Goal: Task Accomplishment & Management: Use online tool/utility

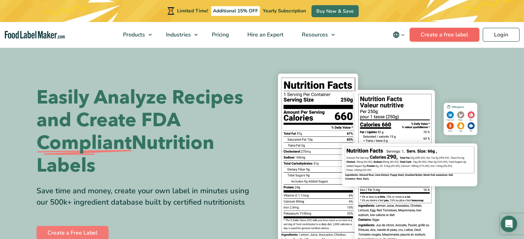
click at [462, 35] on link "Create a free label" at bounding box center [445, 35] width 70 height 14
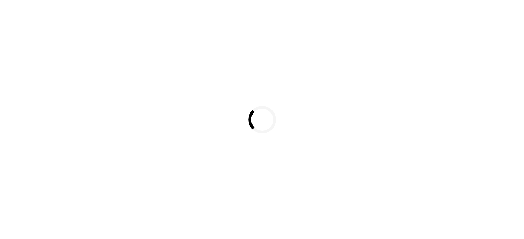
click at [498, 34] on div "Loading..." at bounding box center [262, 119] width 524 height 239
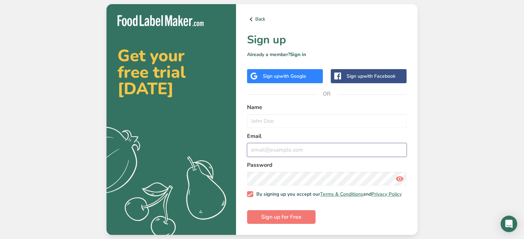
type input "sales@faroutfoodz.com"
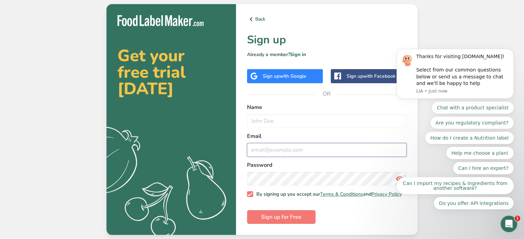
type input "[EMAIL_ADDRESS][DOMAIN_NAME]"
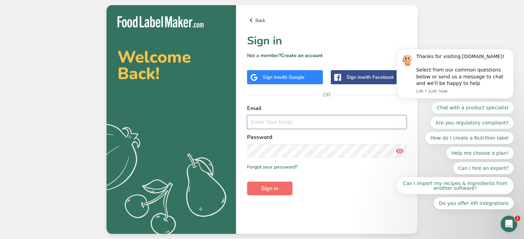
type input "[EMAIL_ADDRESS][DOMAIN_NAME]"
click at [277, 192] on span "Sign in" at bounding box center [269, 189] width 17 height 8
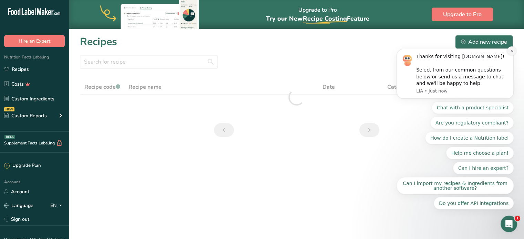
click at [513, 53] on icon "Dismiss notification" at bounding box center [512, 51] width 4 height 4
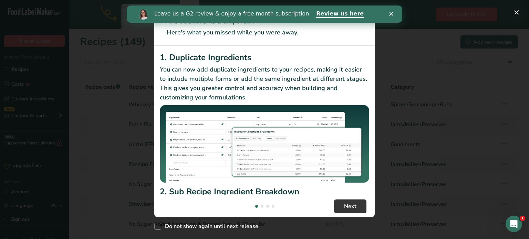
click at [394, 14] on div "Close" at bounding box center [392, 14] width 7 height 4
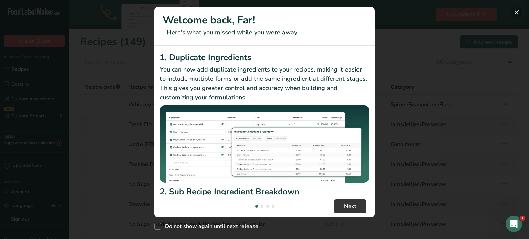
click at [514, 14] on button "New Features" at bounding box center [516, 12] width 11 height 11
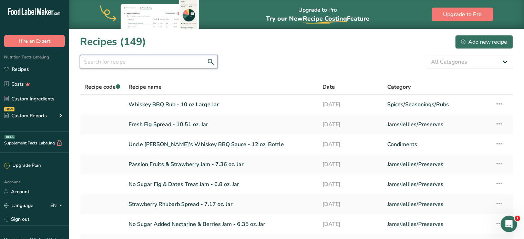
click at [128, 68] on input "text" at bounding box center [149, 62] width 138 height 14
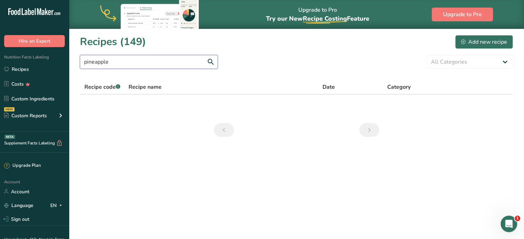
type input "pineapple"
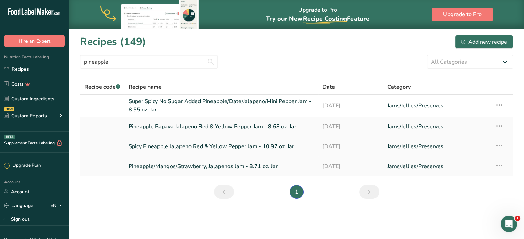
click at [497, 147] on icon at bounding box center [499, 146] width 8 height 12
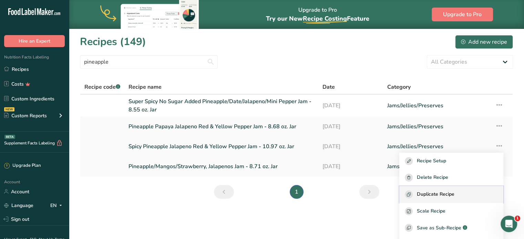
click at [448, 193] on span "Duplicate Recipe" at bounding box center [436, 195] width 38 height 8
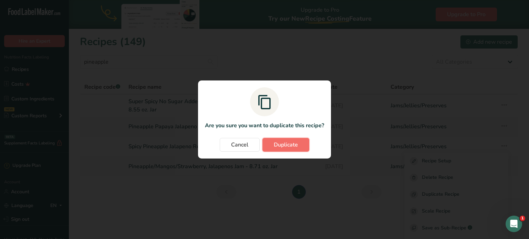
click at [272, 146] on button "Duplicate" at bounding box center [286, 145] width 47 height 14
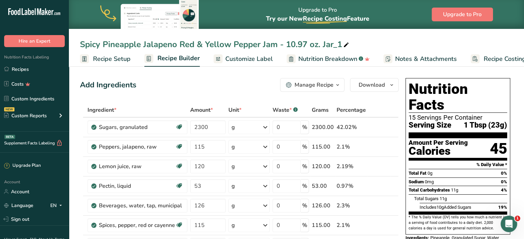
click at [347, 44] on icon at bounding box center [346, 45] width 6 height 10
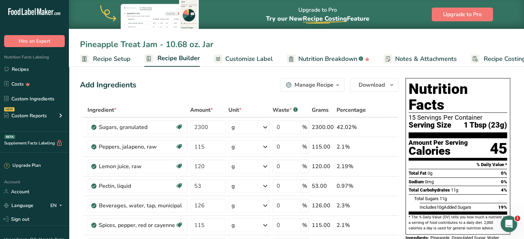
type input "Pineapple Treat Jam - 10.68 oz. Jar"
click at [385, 147] on icon at bounding box center [384, 147] width 5 height 7
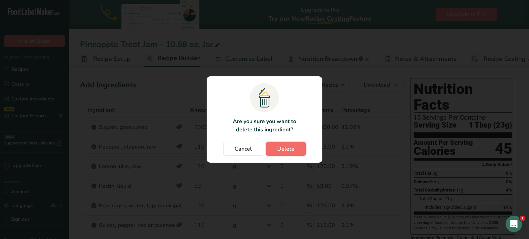
click at [274, 152] on button "Delete" at bounding box center [286, 149] width 40 height 14
type input "120"
type input "53"
type input "126"
type input "115"
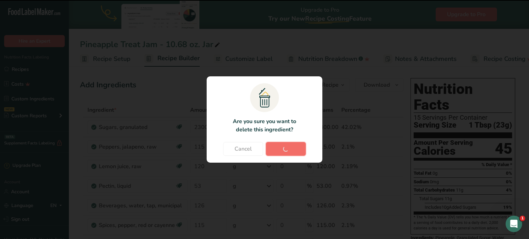
type input "45"
type input "2600"
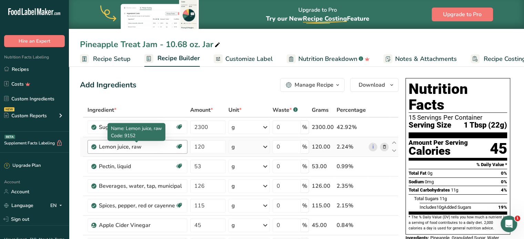
scroll to position [34, 0]
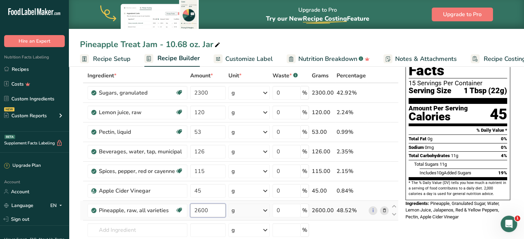
drag, startPoint x: 214, startPoint y: 212, endPoint x: 187, endPoint y: 210, distance: 26.6
click at [187, 210] on tr "Pineapple, raw, all varieties Source of Antioxidants Dairy free Gluten free Veg…" at bounding box center [239, 211] width 318 height 20
type input "2916"
click at [384, 191] on icon at bounding box center [384, 191] width 5 height 7
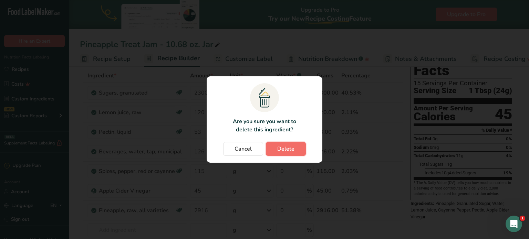
click at [286, 149] on span "Delete" at bounding box center [285, 149] width 17 height 8
type input "2916"
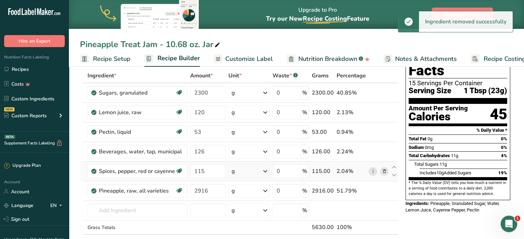
click at [386, 172] on icon at bounding box center [384, 171] width 5 height 7
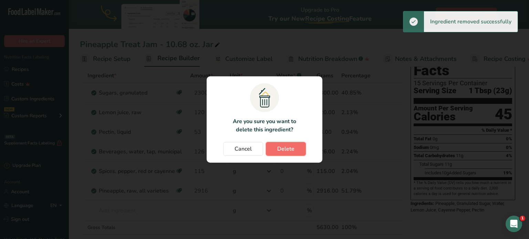
click at [282, 149] on span "Delete" at bounding box center [285, 149] width 17 height 8
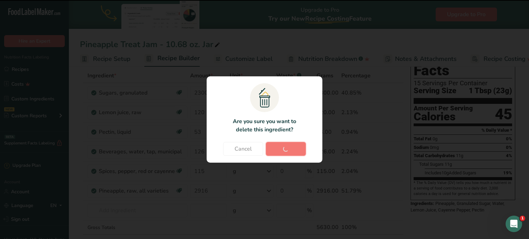
type input "2916"
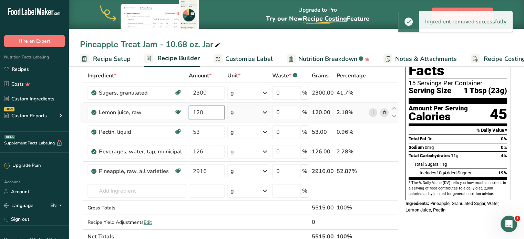
click at [210, 113] on input "120" at bounding box center [207, 113] width 36 height 14
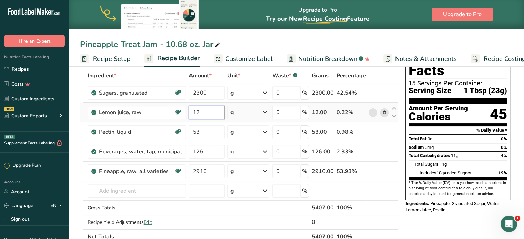
type input "1"
type input "105"
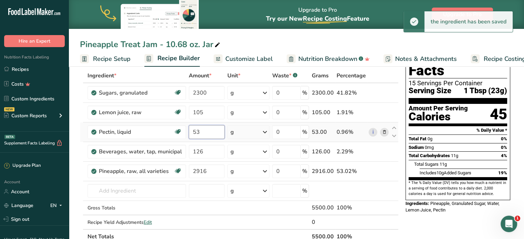
click at [205, 136] on input "53" at bounding box center [207, 132] width 36 height 14
drag, startPoint x: 208, startPoint y: 131, endPoint x: 176, endPoint y: 125, distance: 32.9
click at [176, 125] on tr "Pectin, liquid Dairy free Gluten free Vegan Vegetarian Soy free 53 g Portions 1…" at bounding box center [239, 133] width 318 height 20
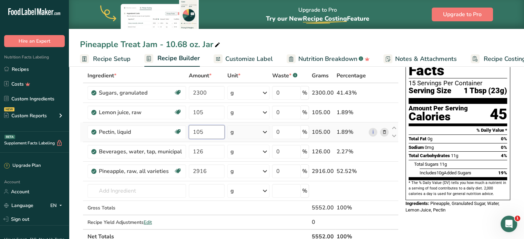
type input "105"
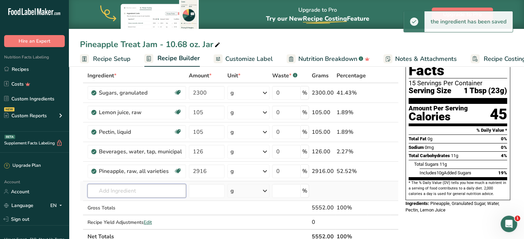
click at [133, 194] on input "text" at bounding box center [137, 191] width 99 height 14
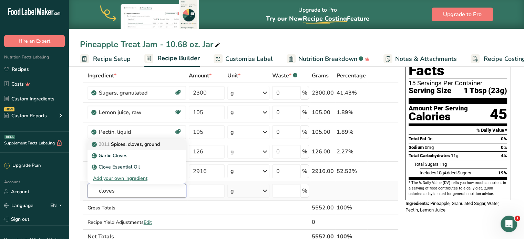
type input "cloves"
click at [141, 146] on p "2011 Spices, cloves, ground" at bounding box center [126, 144] width 67 height 7
type input "Spices, cloves, ground"
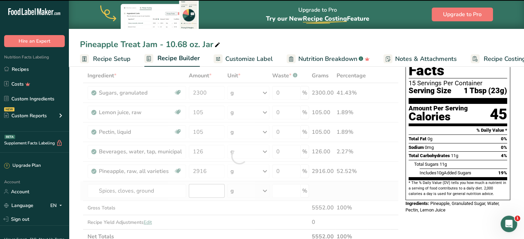
type input "0"
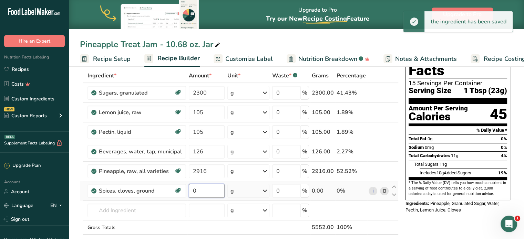
click at [201, 189] on input "0" at bounding box center [207, 191] width 36 height 14
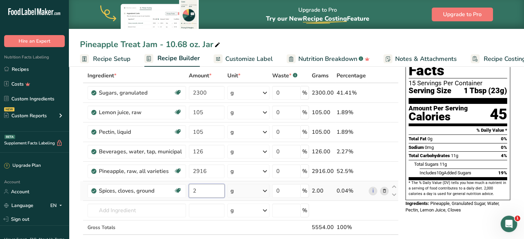
type input "2"
click at [210, 155] on input "126" at bounding box center [207, 152] width 36 height 14
type input "237"
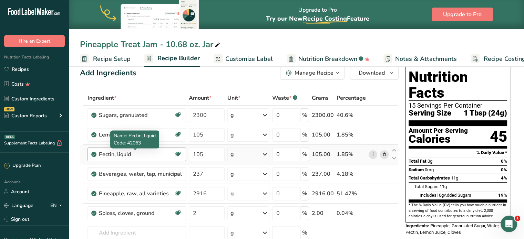
scroll to position [0, 0]
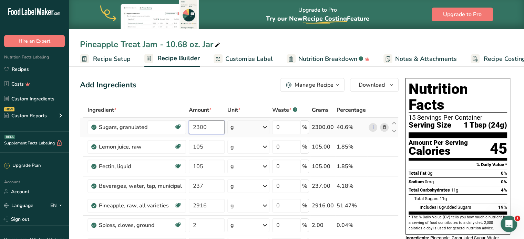
click at [210, 127] on input "2300" at bounding box center [207, 128] width 36 height 14
type input "2000"
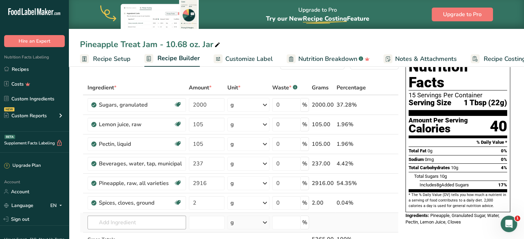
scroll to position [34, 0]
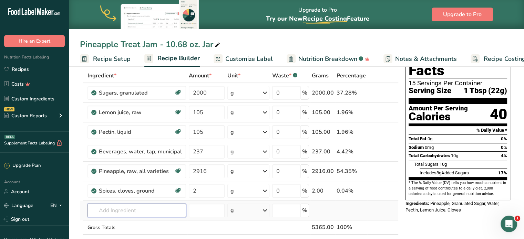
click at [140, 211] on input "text" at bounding box center [137, 211] width 99 height 14
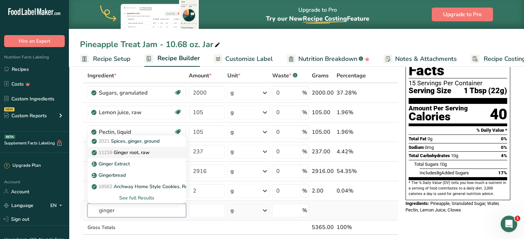
type input "ginger"
click at [140, 153] on p "11216 [PERSON_NAME], raw" at bounding box center [121, 152] width 57 height 7
type input "Ginger root, raw"
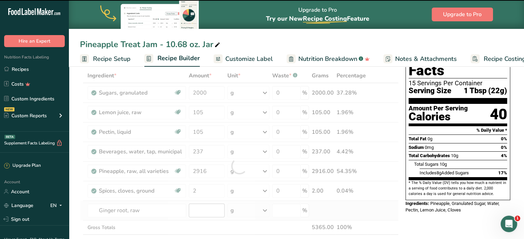
type input "0"
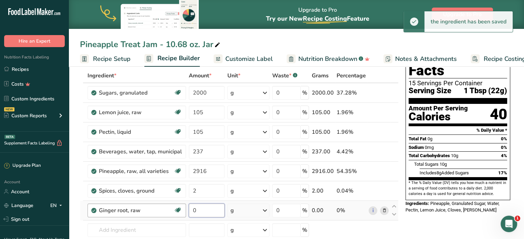
drag, startPoint x: 204, startPoint y: 212, endPoint x: 180, endPoint y: 211, distance: 23.5
click at [180, 211] on tr "[PERSON_NAME], raw Dairy free Gluten free Vegan Vegetarian Soy free 0 g Portion…" at bounding box center [239, 211] width 318 height 20
type input "5"
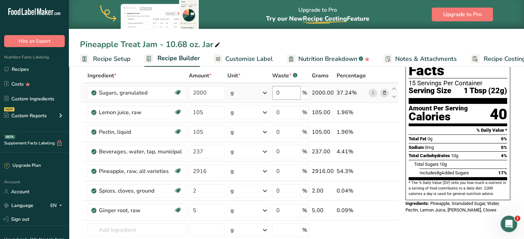
scroll to position [0, 0]
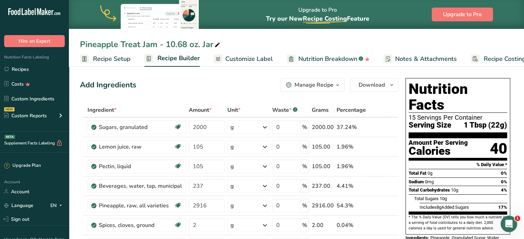
drag, startPoint x: 244, startPoint y: 58, endPoint x: 318, endPoint y: 101, distance: 86.3
click at [244, 58] on span "Customize Label" at bounding box center [249, 58] width 48 height 9
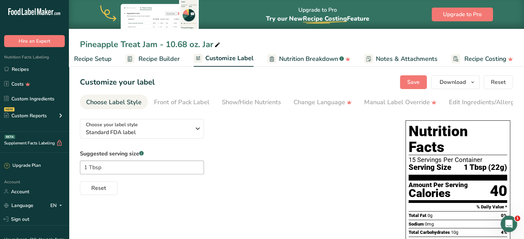
click at [95, 60] on span "Recipe Setup" at bounding box center [93, 58] width 38 height 9
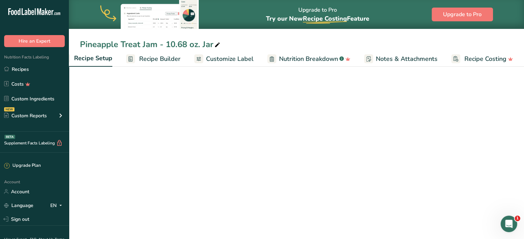
scroll to position [0, 2]
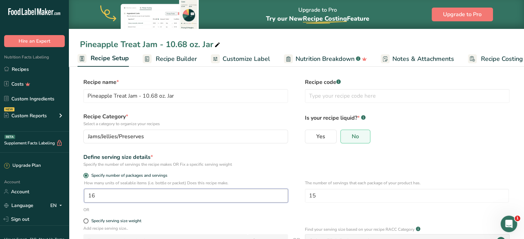
click at [110, 198] on input "16" at bounding box center [186, 196] width 204 height 14
type input "14"
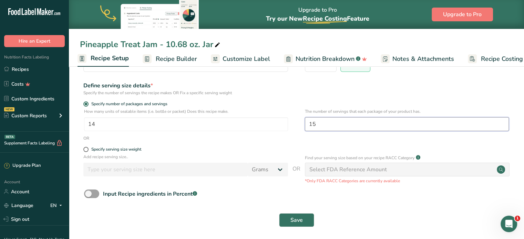
scroll to position [75, 0]
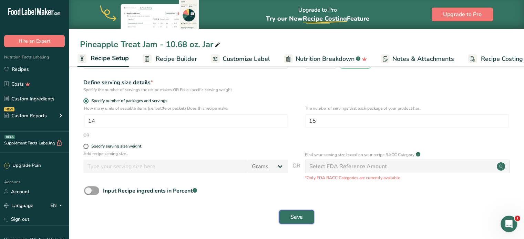
click at [301, 213] on span "Save" at bounding box center [296, 217] width 12 height 8
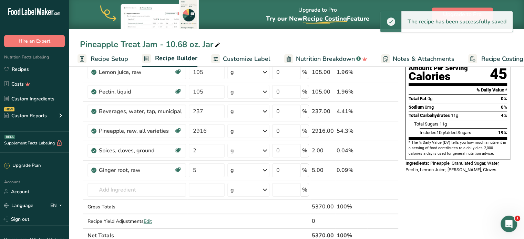
click at [243, 61] on span "Customize Label" at bounding box center [247, 58] width 48 height 9
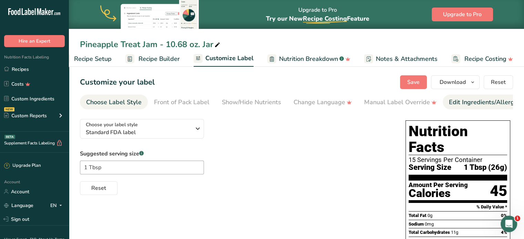
click at [463, 101] on div "Edit Ingredients/Allergens List" at bounding box center [493, 102] width 88 height 9
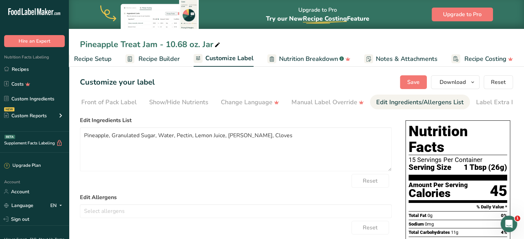
scroll to position [0, 84]
click at [108, 138] on textarea "Pineapple, Granulated Sugar, Water, Pectin, Lemon Juice, [PERSON_NAME], Cloves" at bounding box center [236, 149] width 312 height 44
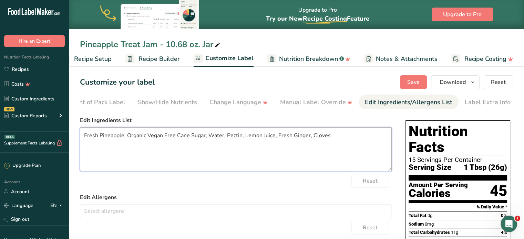
type textarea "Fresh Pineapple, Organic Vegan Free Cane Sugar, Water, Pectin, Lemon Juice, Fre…"
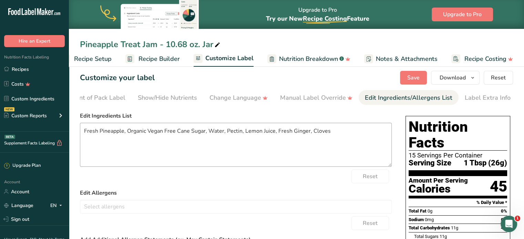
scroll to position [0, 0]
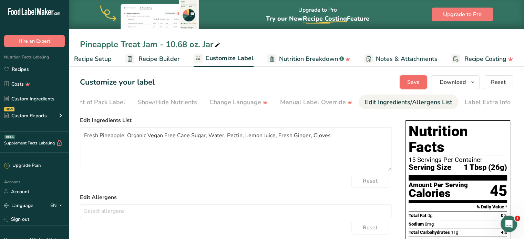
click at [411, 81] on span "Save" at bounding box center [413, 82] width 12 height 8
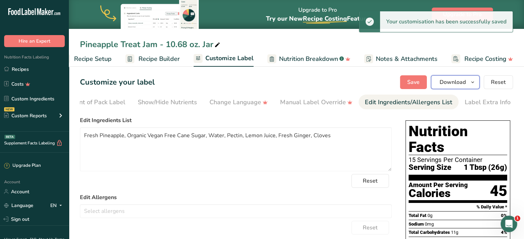
click at [477, 84] on span "button" at bounding box center [473, 82] width 8 height 8
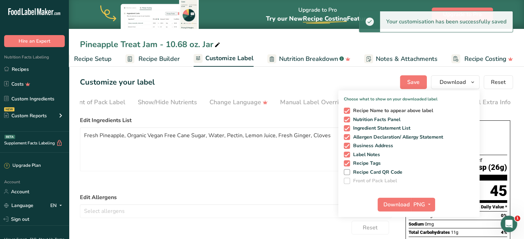
click at [375, 110] on span "Recipe Name to appear above label" at bounding box center [391, 111] width 83 height 6
click at [348, 110] on input "Recipe Name to appear above label" at bounding box center [346, 111] width 4 height 4
checkbox input "false"
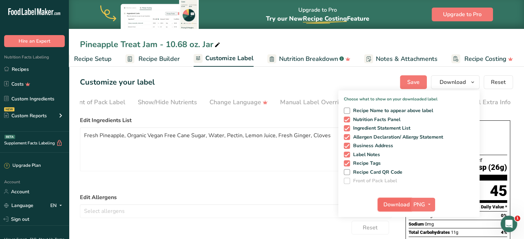
click at [398, 204] on span "Download" at bounding box center [397, 205] width 26 height 8
drag, startPoint x: 21, startPoint y: 74, endPoint x: 35, endPoint y: 74, distance: 14.8
click at [21, 74] on link "Recipes" at bounding box center [34, 69] width 69 height 13
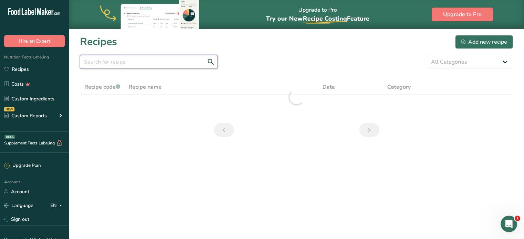
click at [179, 63] on input "text" at bounding box center [149, 62] width 138 height 14
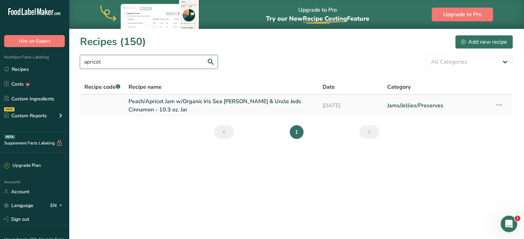
type input "apricot"
click at [498, 105] on icon at bounding box center [499, 105] width 8 height 12
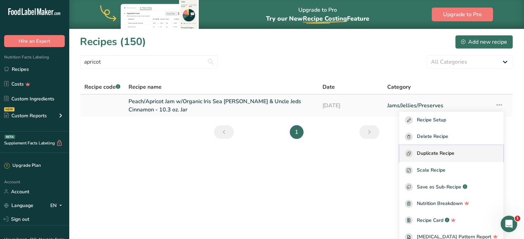
click at [451, 155] on span "Duplicate Recipe" at bounding box center [436, 154] width 38 height 8
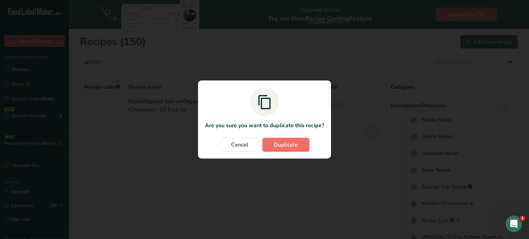
click at [293, 145] on span "Duplicate" at bounding box center [286, 145] width 24 height 8
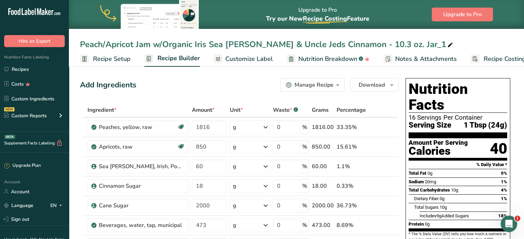
click at [447, 45] on icon at bounding box center [450, 45] width 6 height 10
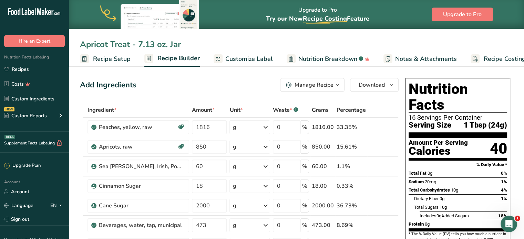
type input "Apricot Treat - 7.13 oz. Jar"
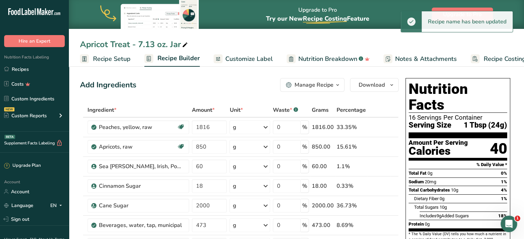
click at [113, 60] on span "Recipe Setup" at bounding box center [112, 58] width 38 height 9
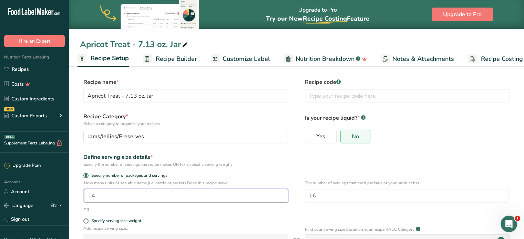
drag, startPoint x: 108, startPoint y: 195, endPoint x: 70, endPoint y: 195, distance: 37.6
click at [70, 195] on section "Recipe name * Apricot Treat - 7.13 oz. Jar Recipe code .a-a{fill:#347362;}.b-a{…" at bounding box center [296, 189] width 455 height 250
type input "32"
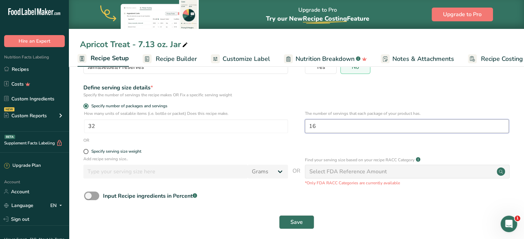
scroll to position [75, 0]
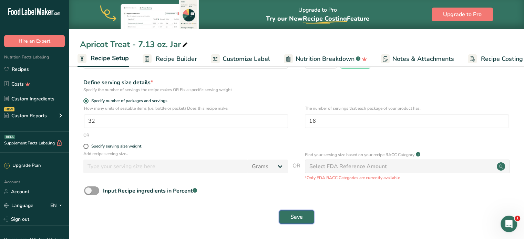
click at [292, 217] on span "Save" at bounding box center [296, 217] width 12 height 8
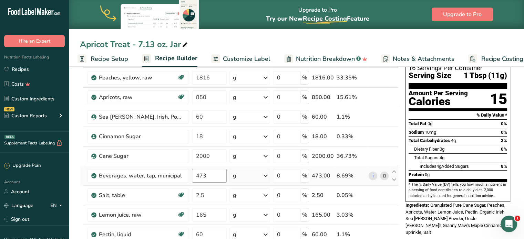
scroll to position [6, 0]
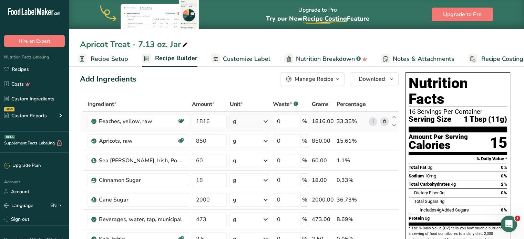
click at [383, 121] on icon at bounding box center [384, 121] width 5 height 7
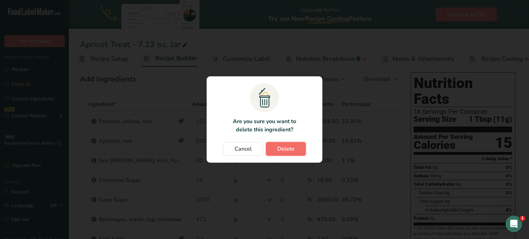
click at [292, 146] on span "Delete" at bounding box center [285, 149] width 17 height 8
type input "850"
type input "60"
type input "18"
type input "2000"
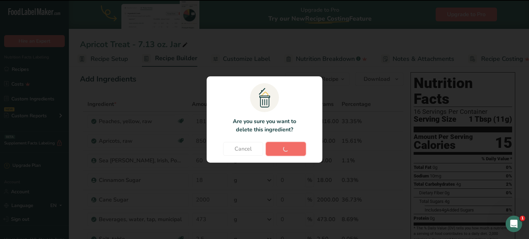
type input "473"
type input "2.5"
type input "165"
type input "60"
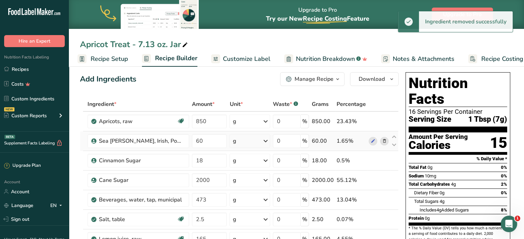
click at [382, 140] on icon at bounding box center [384, 141] width 5 height 7
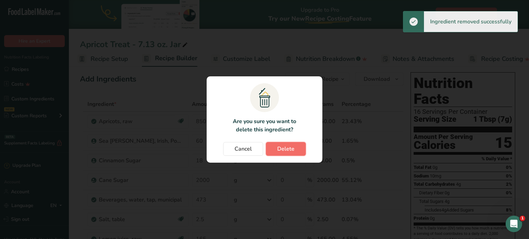
click at [294, 146] on button "Delete" at bounding box center [286, 149] width 40 height 14
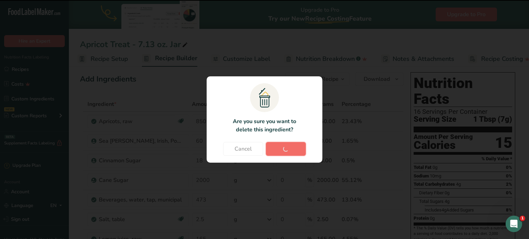
type input "18"
type input "2000"
type input "473"
type input "2.5"
type input "165"
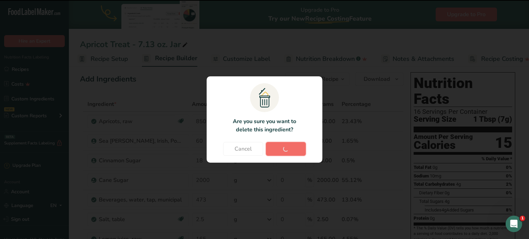
type input "60"
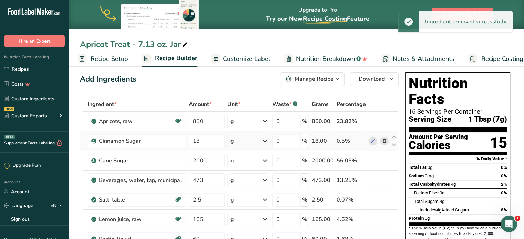
click at [387, 140] on span at bounding box center [384, 141] width 8 height 8
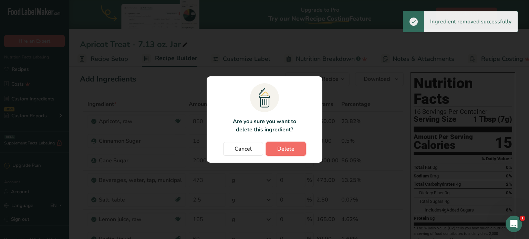
click at [296, 150] on button "Delete" at bounding box center [286, 149] width 40 height 14
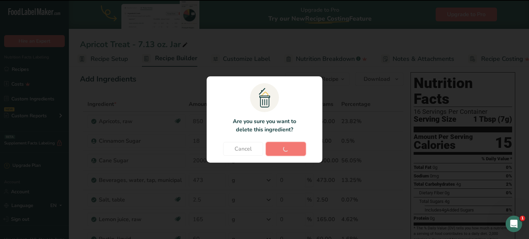
type input "2000"
type input "473"
type input "2.5"
type input "165"
type input "60"
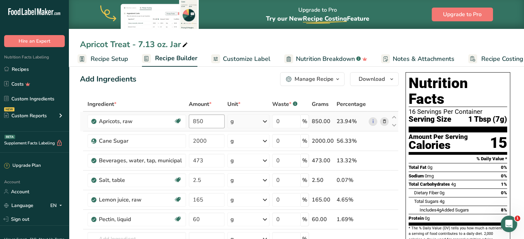
drag, startPoint x: 204, startPoint y: 114, endPoint x: 211, endPoint y: 121, distance: 10.0
click at [204, 114] on td "850" at bounding box center [206, 122] width 39 height 20
drag, startPoint x: 211, startPoint y: 121, endPoint x: 175, endPoint y: 113, distance: 36.8
click at [175, 113] on tr "Apricots, raw Source of Antioxidants Dairy free Gluten free Vegan Vegetarian So…" at bounding box center [239, 122] width 318 height 20
type input "2260"
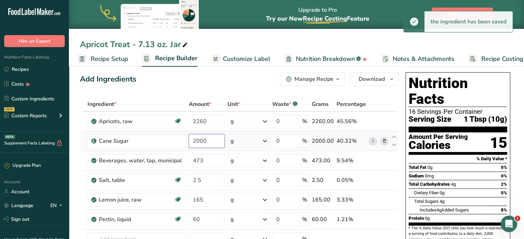
click at [200, 142] on input "2000" at bounding box center [207, 141] width 36 height 14
type input "1600"
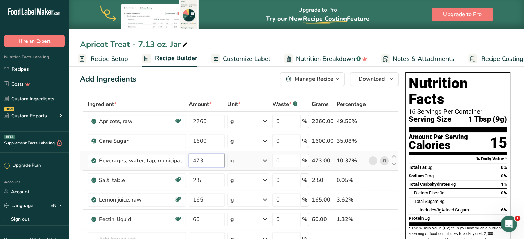
click at [208, 164] on input "473" at bounding box center [207, 161] width 36 height 14
type input "1774"
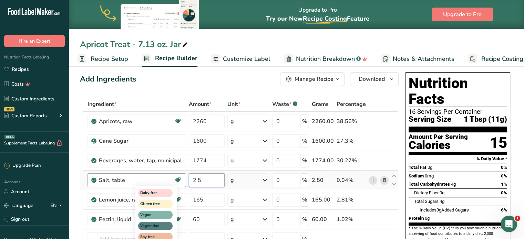
drag, startPoint x: 205, startPoint y: 180, endPoint x: 172, endPoint y: 175, distance: 34.1
click at [172, 175] on tr "Salt, table Dairy free Gluten free Vegan Vegetarian Soy free 2.5 g Portions 1 t…" at bounding box center [239, 181] width 318 height 20
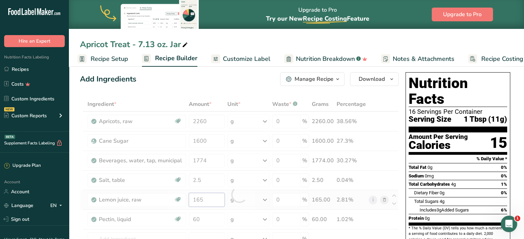
click at [208, 202] on div "Ingredient * Amount * Unit * Waste * .a-a{fill:#347362;}.b-a{fill:#fff;} Grams …" at bounding box center [239, 194] width 319 height 195
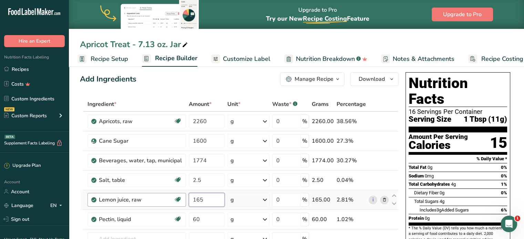
drag, startPoint x: 211, startPoint y: 197, endPoint x: 168, endPoint y: 198, distance: 43.1
click at [168, 198] on tr "Lemon juice, raw Source of Antioxidants Dairy free Gluten free Vegan Vegetarian…" at bounding box center [239, 201] width 318 height 20
type input "75"
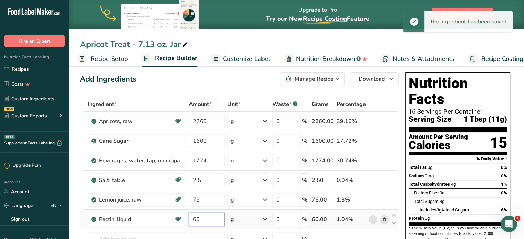
drag, startPoint x: 195, startPoint y: 217, endPoint x: 178, endPoint y: 220, distance: 17.0
click at [178, 220] on tr "Pectin, liquid Dairy free Gluten free Vegan Vegetarian Soy free 60 g Portions 1…" at bounding box center [239, 220] width 318 height 20
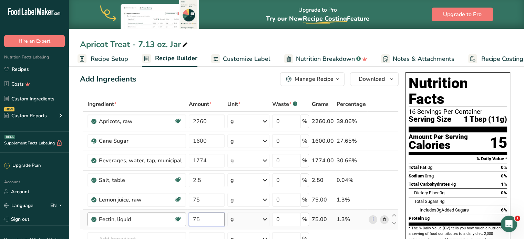
type input "75"
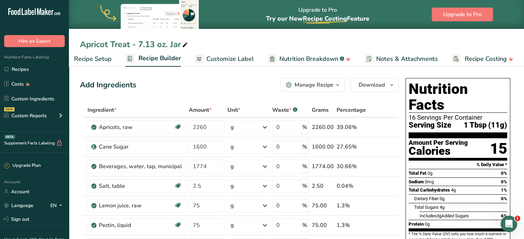
scroll to position [0, 0]
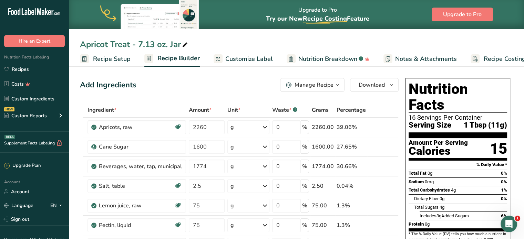
click at [244, 56] on span "Customize Label" at bounding box center [249, 58] width 48 height 9
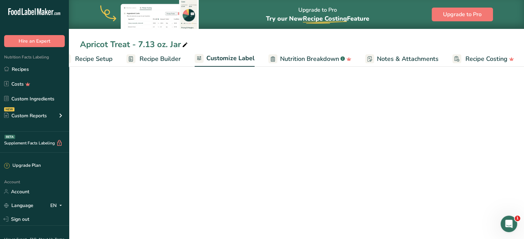
scroll to position [0, 19]
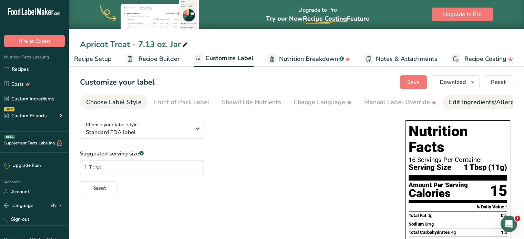
click at [462, 107] on link "Edit Ingredients/Allergens List" at bounding box center [493, 103] width 88 height 16
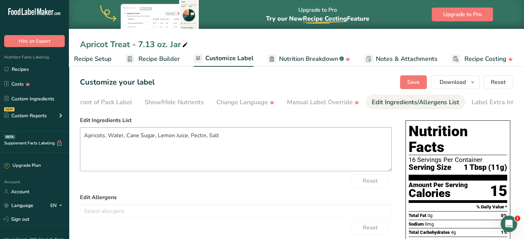
scroll to position [0, 84]
drag, startPoint x: 160, startPoint y: 139, endPoint x: 117, endPoint y: 131, distance: 43.7
click at [159, 139] on textarea "Apricots, Water, Cane Sugar, Lemon Juice, Pectin, Salt" at bounding box center [236, 149] width 312 height 44
click at [193, 148] on textarea "Apricots, Water, Cane Sugar, Lemon Juice, Pectin, Salt" at bounding box center [236, 149] width 312 height 44
click at [84, 137] on textarea "Apricots, Water, Cane Sugar, Lemon Juice, Pectin, Salt" at bounding box center [236, 149] width 312 height 44
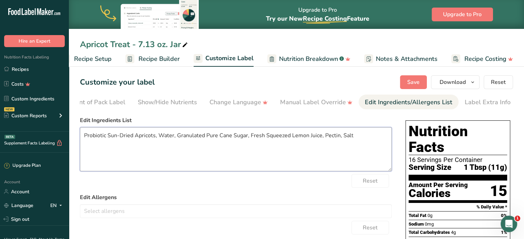
type textarea "Probiotic Sun-Dried Apricots, Water, Granulated Pure Cane Sugar, Fresh Squeezed…"
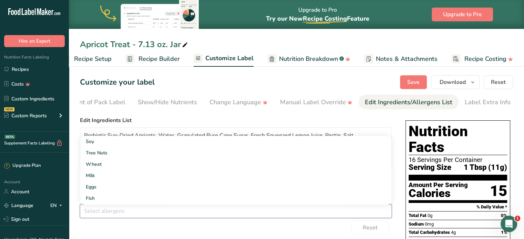
click at [223, 123] on label "Edit Ingredients List" at bounding box center [236, 120] width 312 height 8
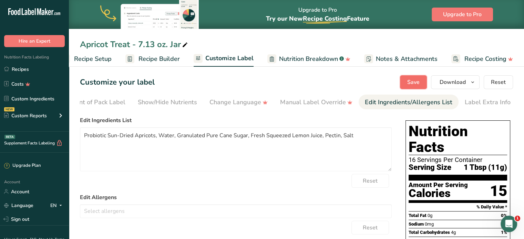
click at [409, 86] on span "Save" at bounding box center [413, 82] width 12 height 8
click at [473, 79] on icon "button" at bounding box center [473, 82] width 6 height 9
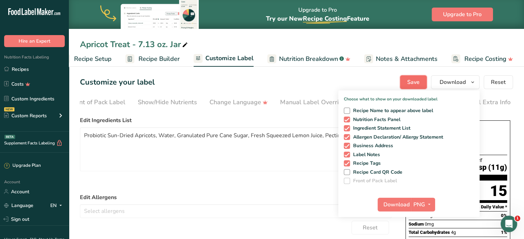
click at [418, 83] on span "Save" at bounding box center [413, 82] width 12 height 8
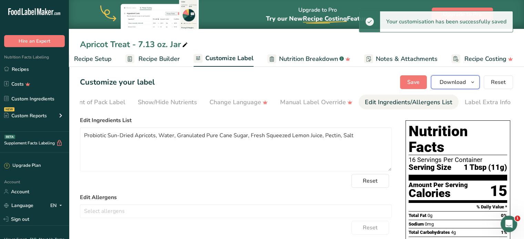
click at [472, 84] on icon "button" at bounding box center [473, 82] width 6 height 9
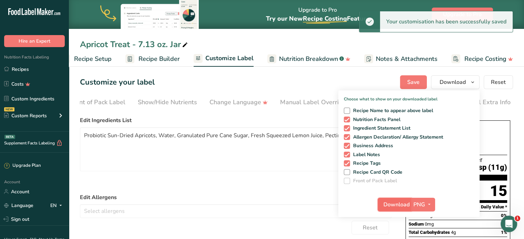
click at [390, 204] on span "Download" at bounding box center [397, 205] width 26 height 8
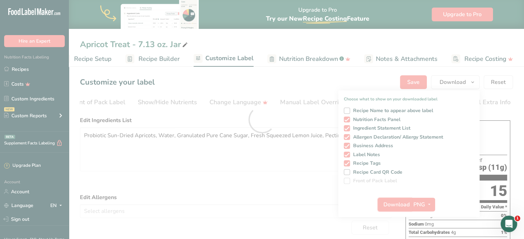
scroll to position [0, 0]
